Goal: Task Accomplishment & Management: Complete application form

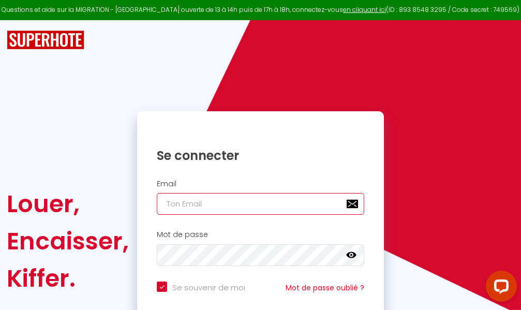
click at [260, 203] on input "email" at bounding box center [260, 204] width 207 height 22
type input "m"
checkbox input "true"
type input "ma"
checkbox input "true"
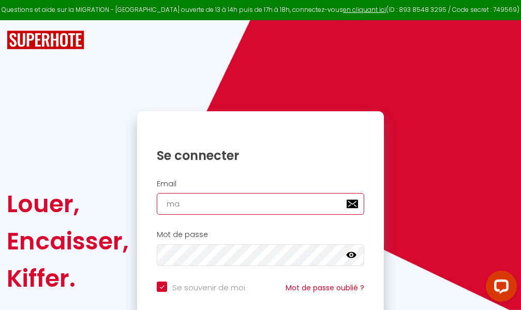
type input "mar"
checkbox input "true"
type input "marc"
checkbox input "true"
type input "marcd"
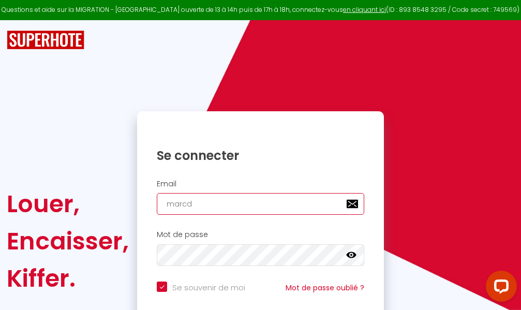
checkbox input "true"
type input "marcdp"
checkbox input "true"
type input "marcdpo"
checkbox input "true"
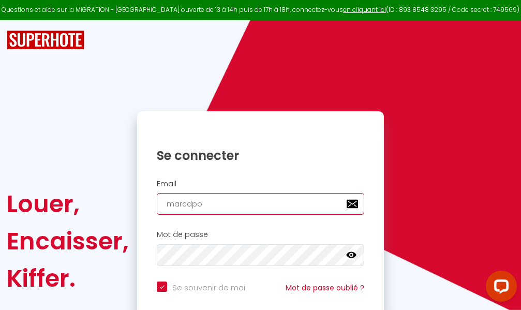
type input "marcdpoz"
checkbox input "true"
type input "marcdpoz."
checkbox input "true"
type input "marcdpoz.l"
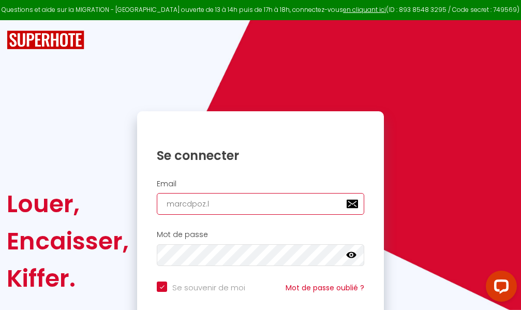
checkbox input "true"
type input "marcdpoz.lo"
checkbox input "true"
type input "marcdpoz.loc"
checkbox input "true"
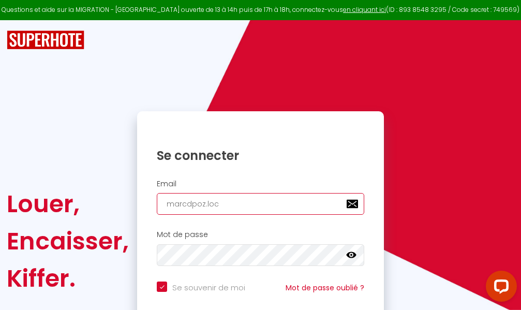
type input "marcdpoz.loca"
checkbox input "true"
type input "marcdpoz.locat"
checkbox input "true"
type input "marcdpoz.locati"
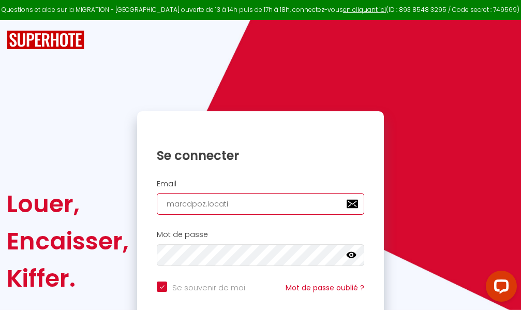
checkbox input "true"
type input "marcdpoz.locatio"
checkbox input "true"
type input "marcdpoz.location"
checkbox input "true"
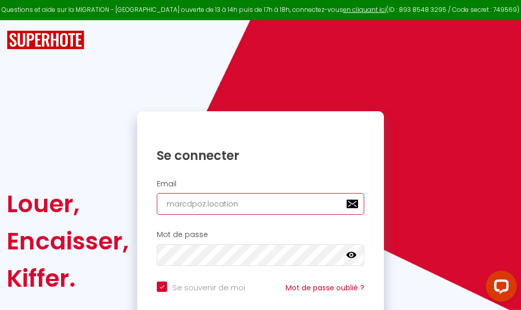
type input "marcdpoz.location@"
checkbox input "true"
type input "marcdpoz.location@g"
checkbox input "true"
type input "marcdpoz.location@gm"
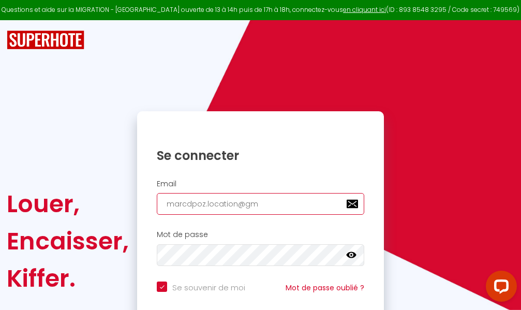
checkbox input "true"
type input "marcdpoz.location@gma"
checkbox input "true"
type input "marcdpoz.location@gmai"
checkbox input "true"
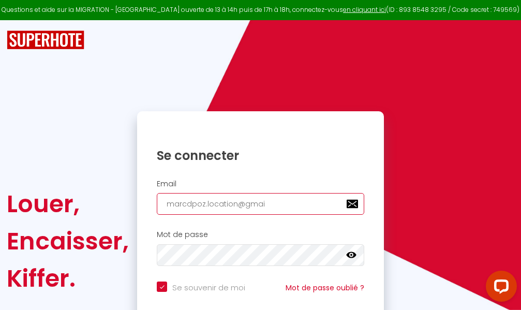
type input "[EMAIL_ADDRESS]"
checkbox input "true"
type input "[EMAIL_ADDRESS]."
checkbox input "true"
type input "marcdpoz.location@gmail.c"
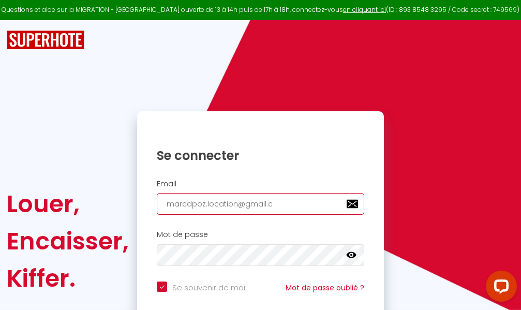
checkbox input "true"
type input "[EMAIL_ADDRESS][DOMAIN_NAME]"
checkbox input "true"
type input "[EMAIL_ADDRESS][DOMAIN_NAME]"
checkbox input "true"
